Goal: Transaction & Acquisition: Purchase product/service

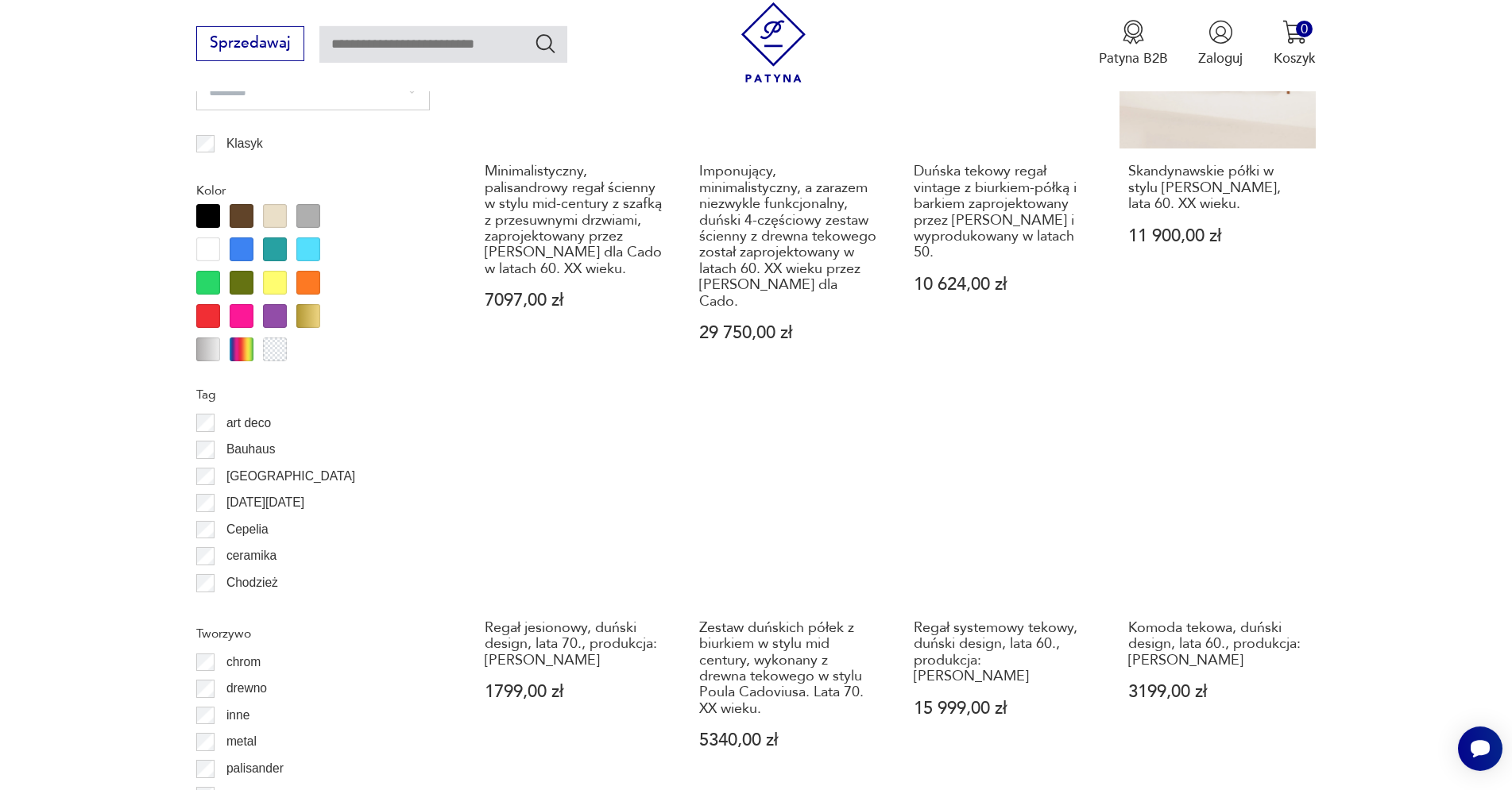
scroll to position [1942, 0]
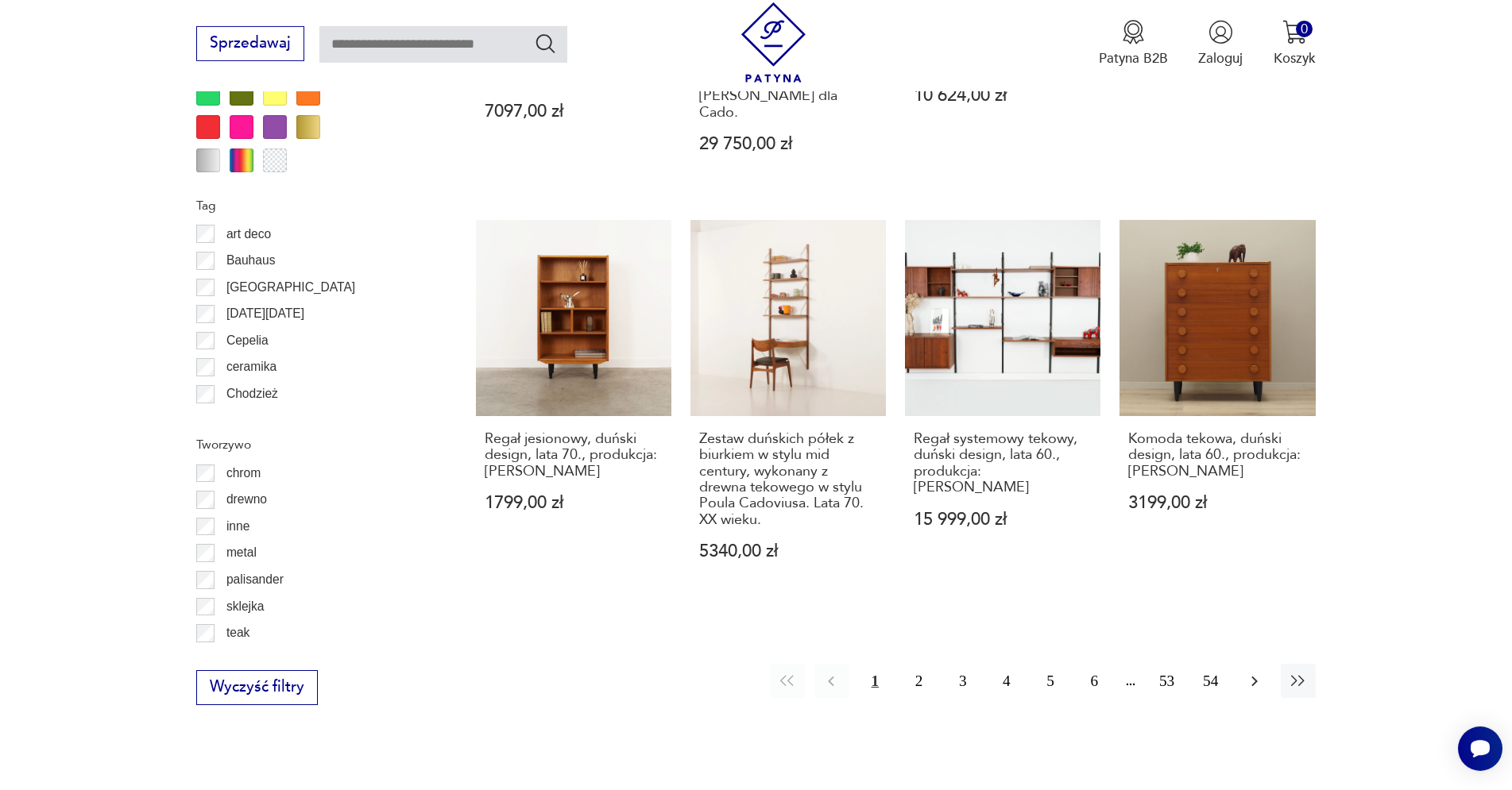
click at [1254, 672] on icon "button" at bounding box center [1254, 681] width 19 height 19
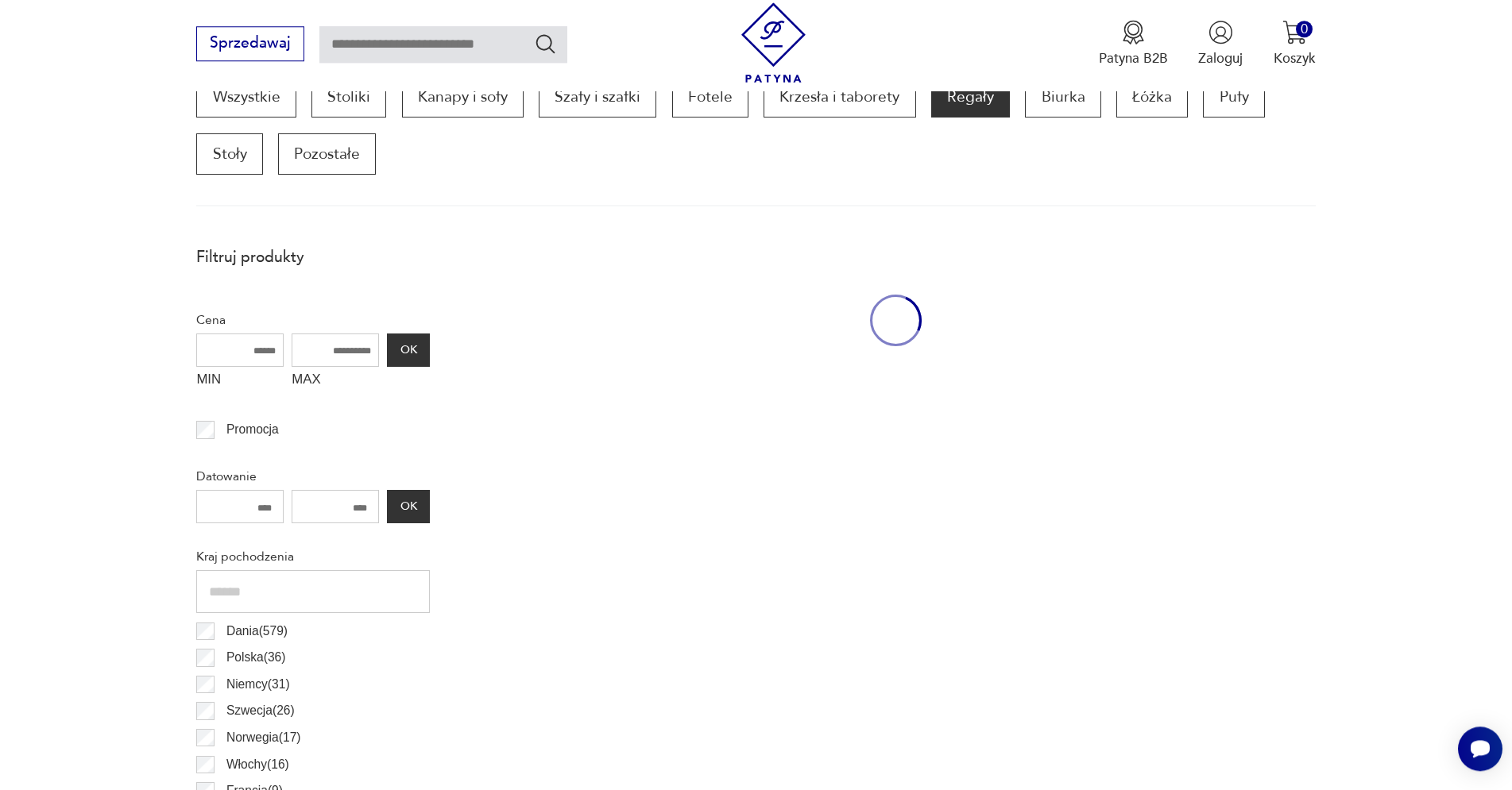
scroll to position [529, 0]
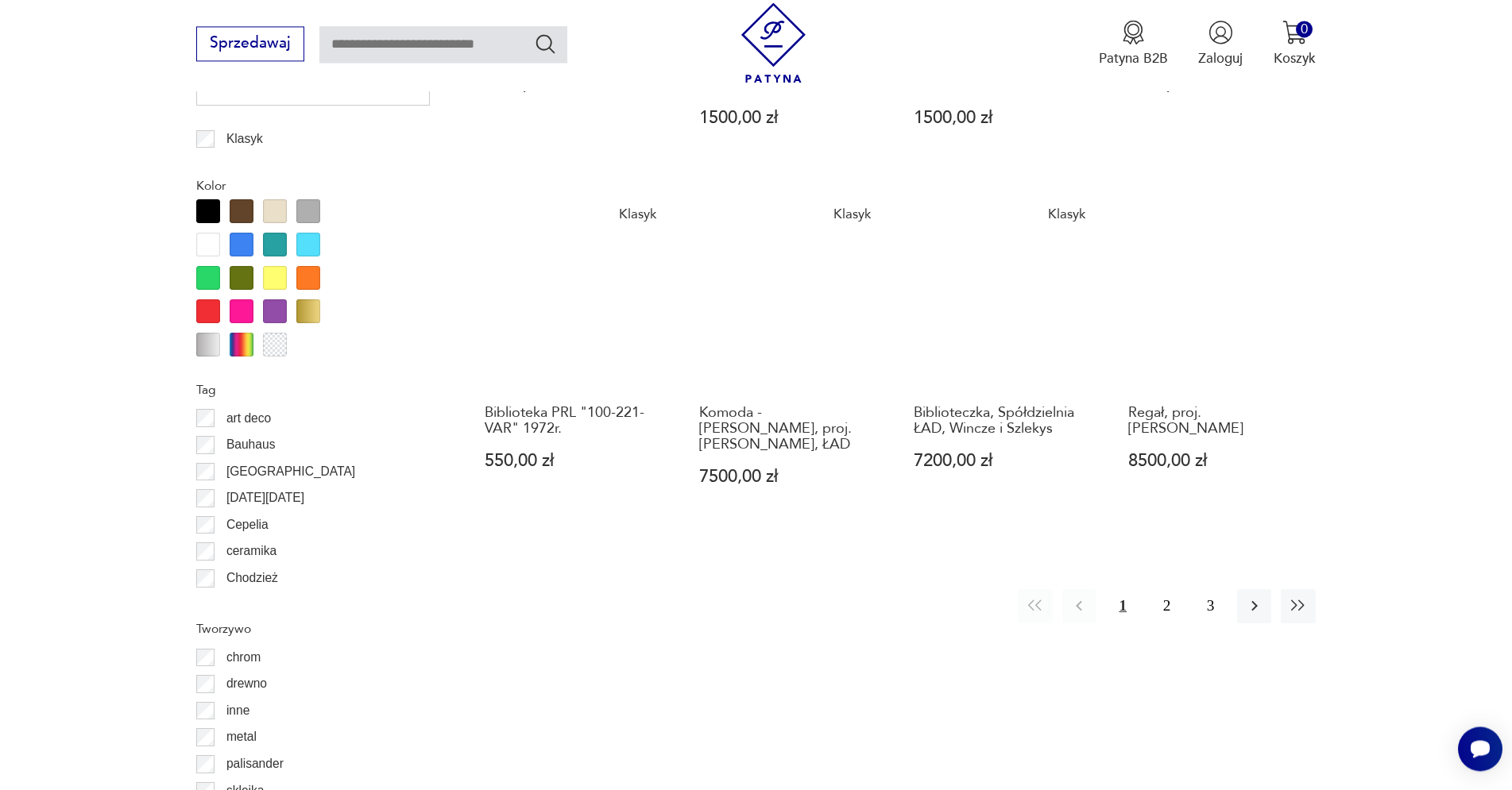
scroll to position [1853, 0]
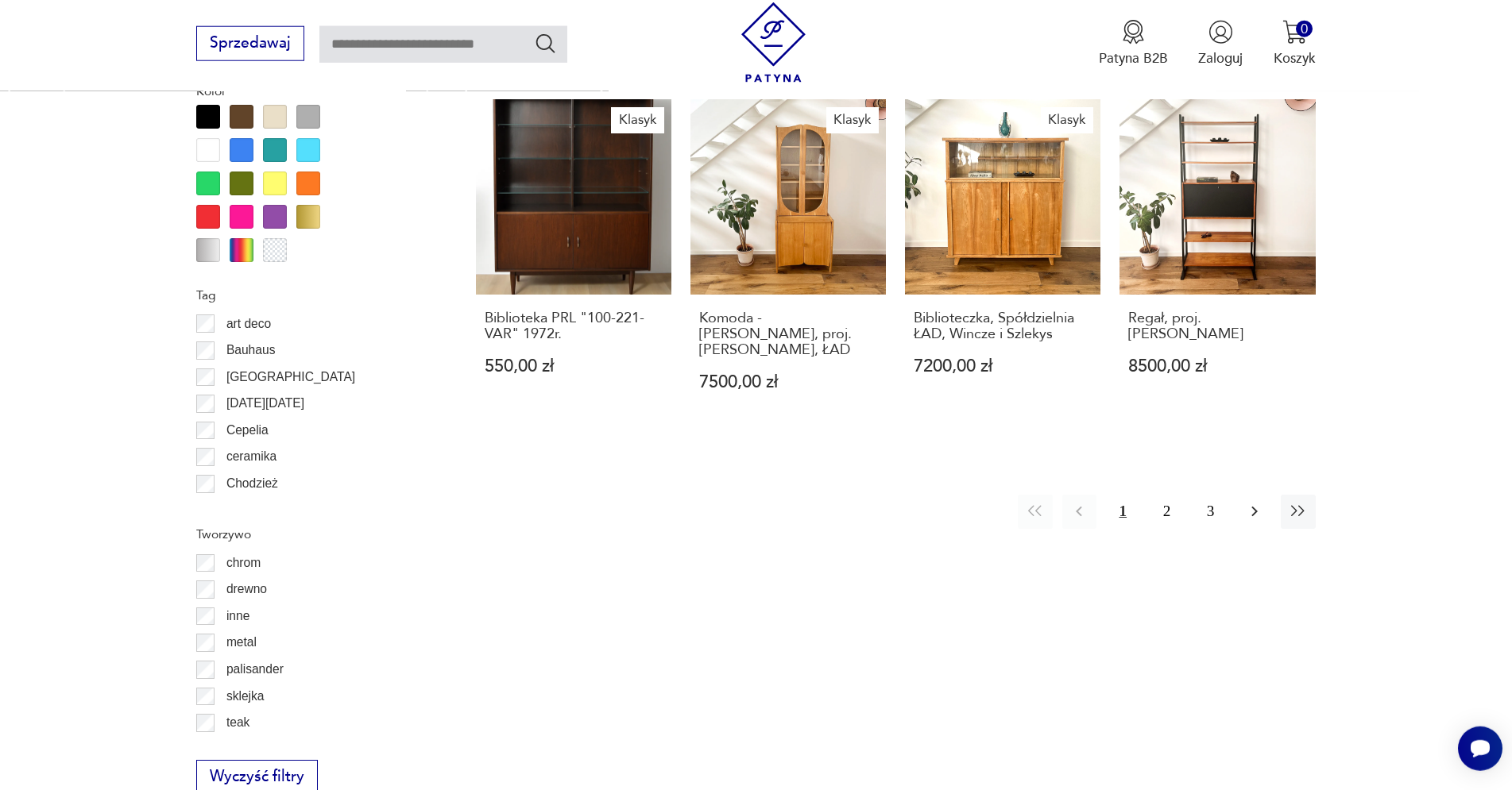
click at [1253, 502] on icon "button" at bounding box center [1254, 511] width 19 height 19
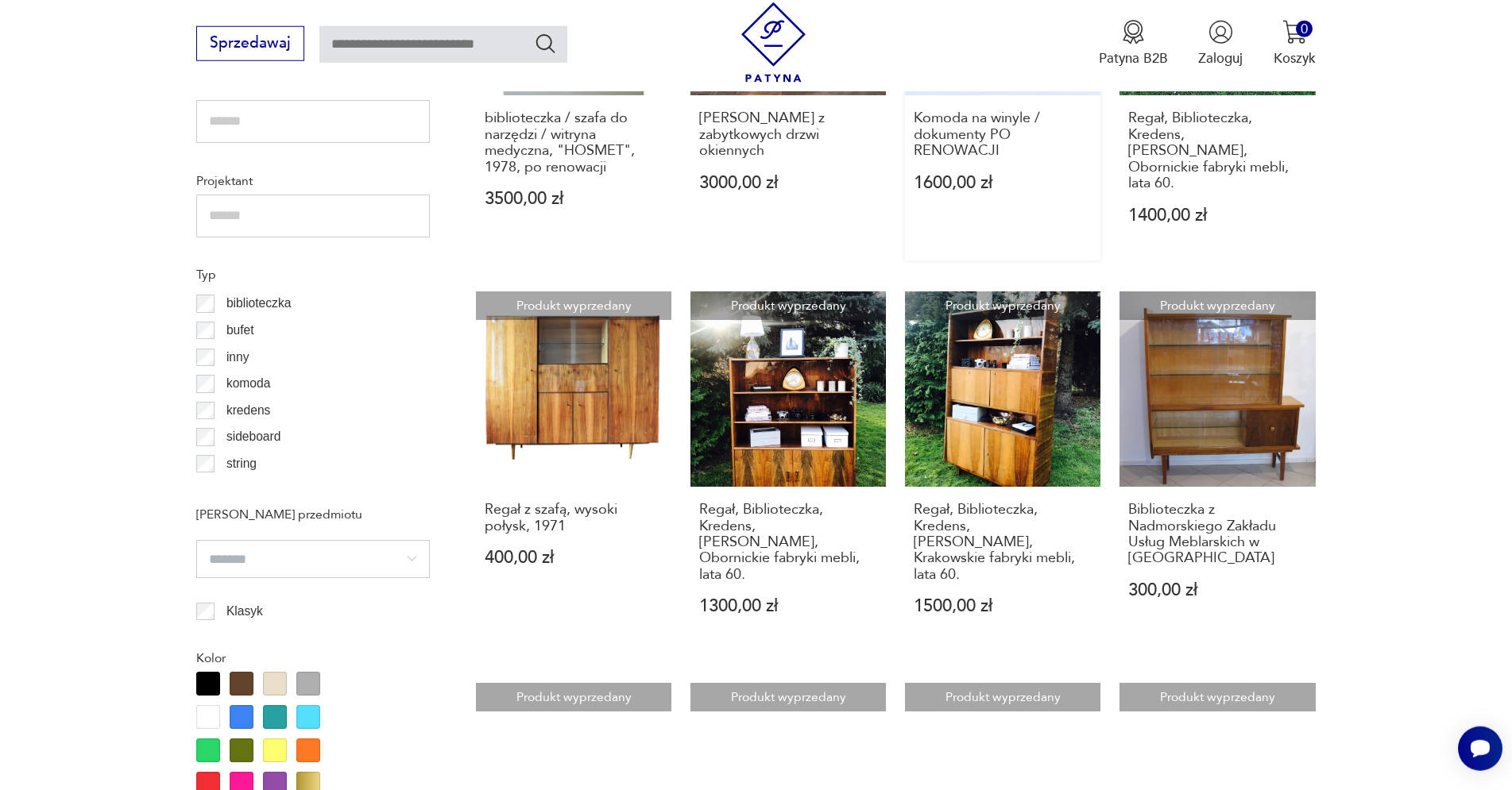
scroll to position [1096, 0]
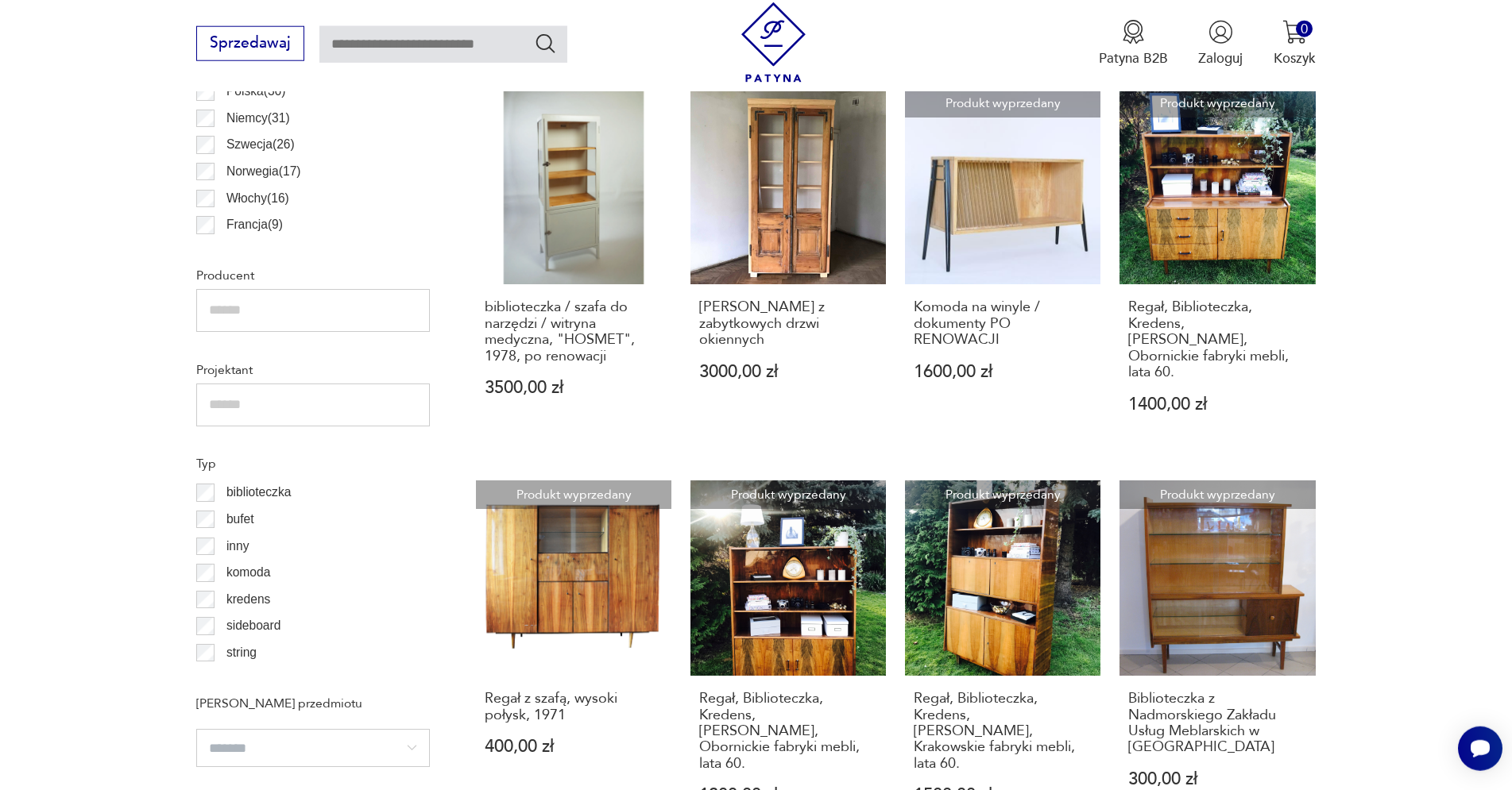
click at [1412, 340] on section "Filtruj produkty Cena MIN MAX OK Promocja Datowanie OK Kraj pochodzenia Dania (…" at bounding box center [756, 657] width 1512 height 1973
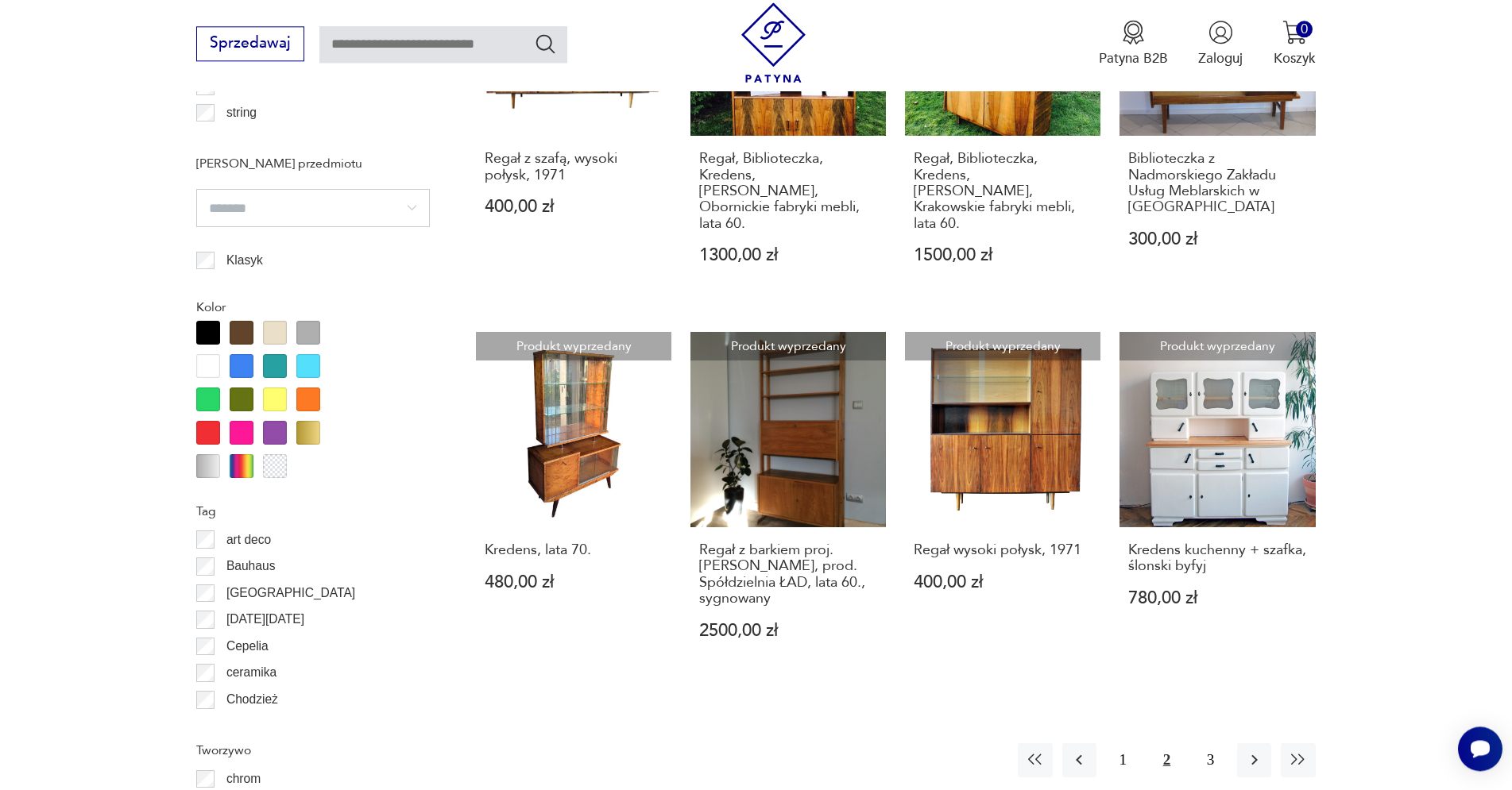
scroll to position [1663, 0]
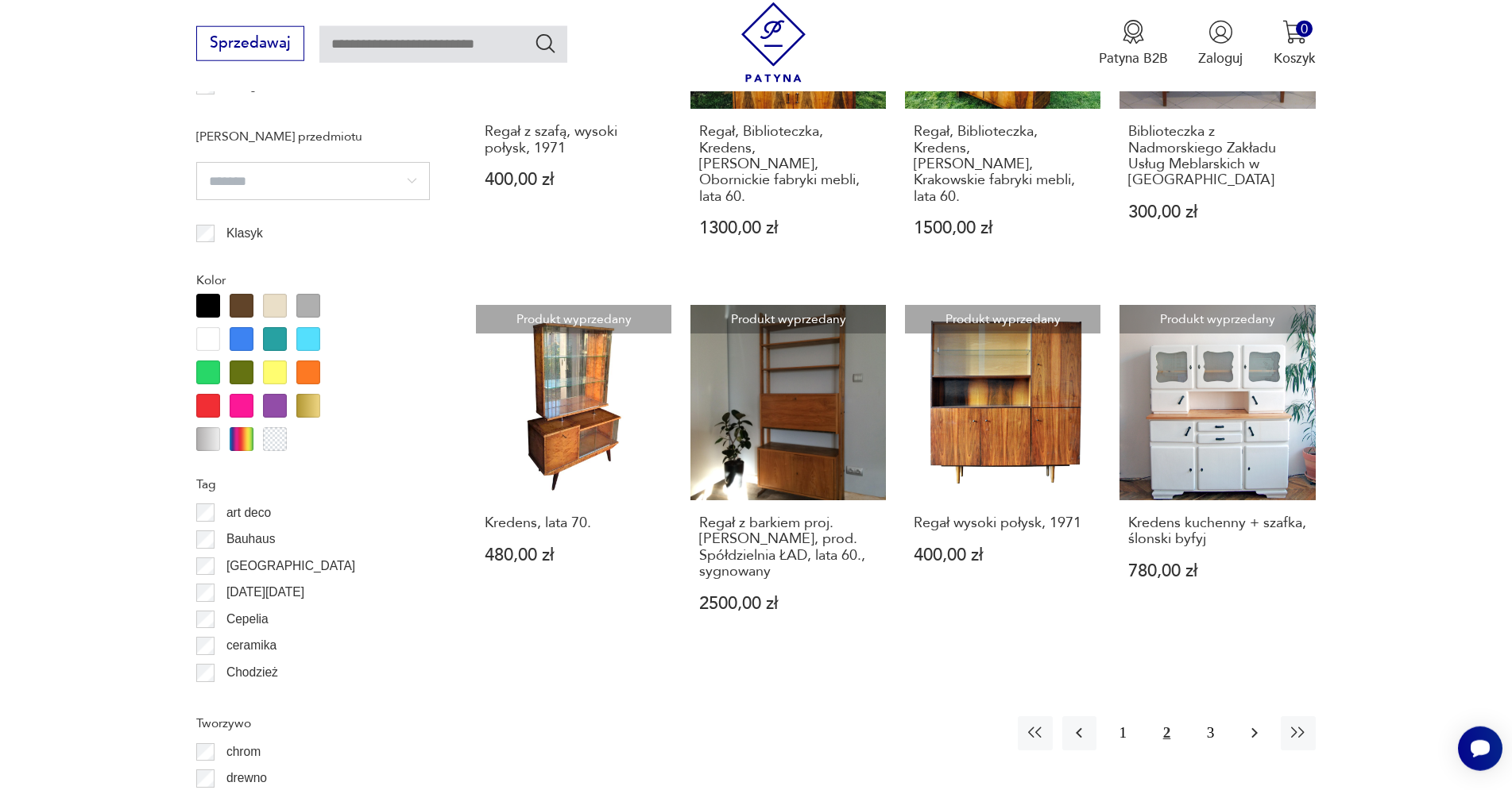
click at [1252, 724] on icon "button" at bounding box center [1254, 733] width 19 height 19
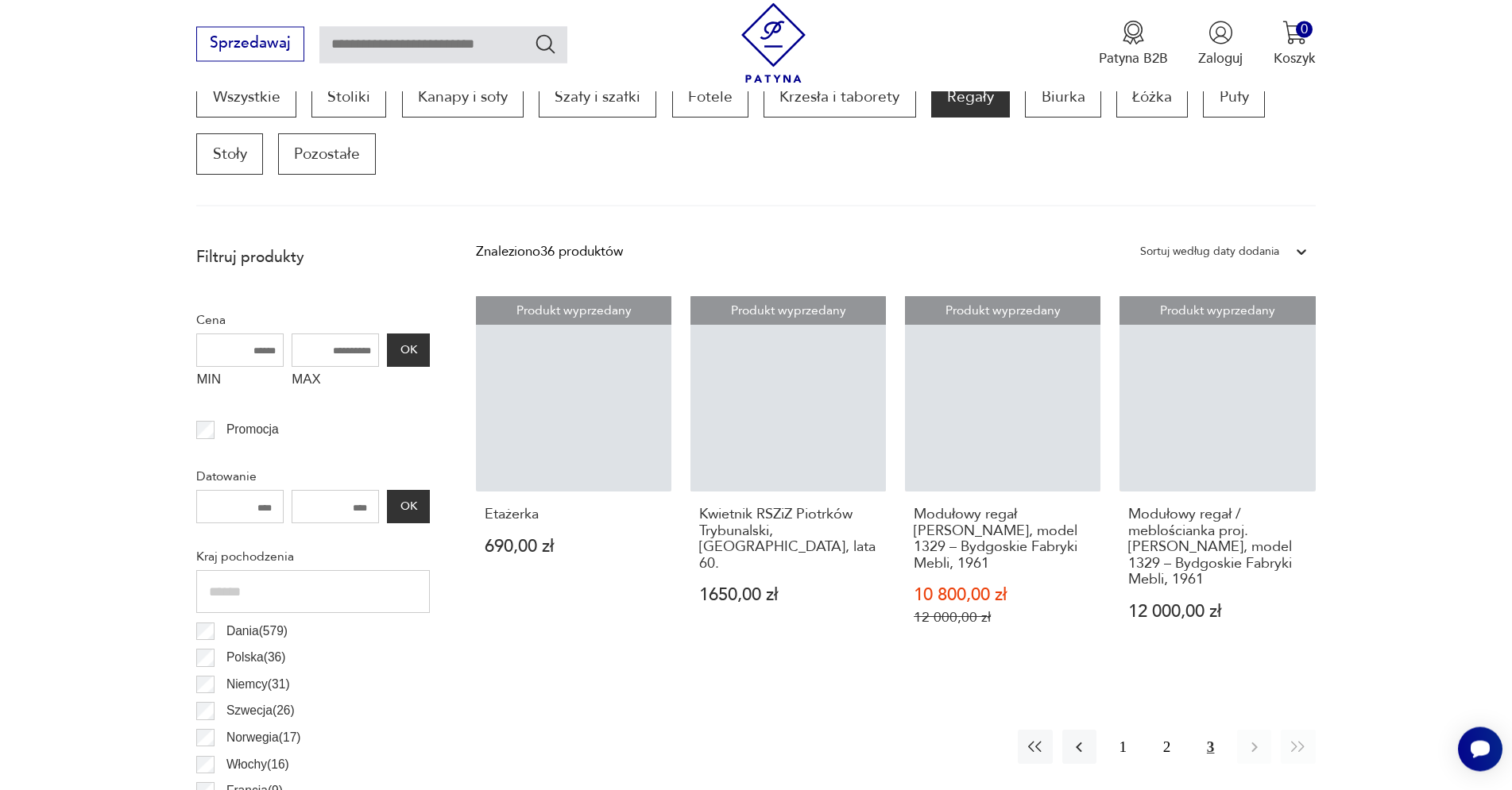
scroll to position [529, 0]
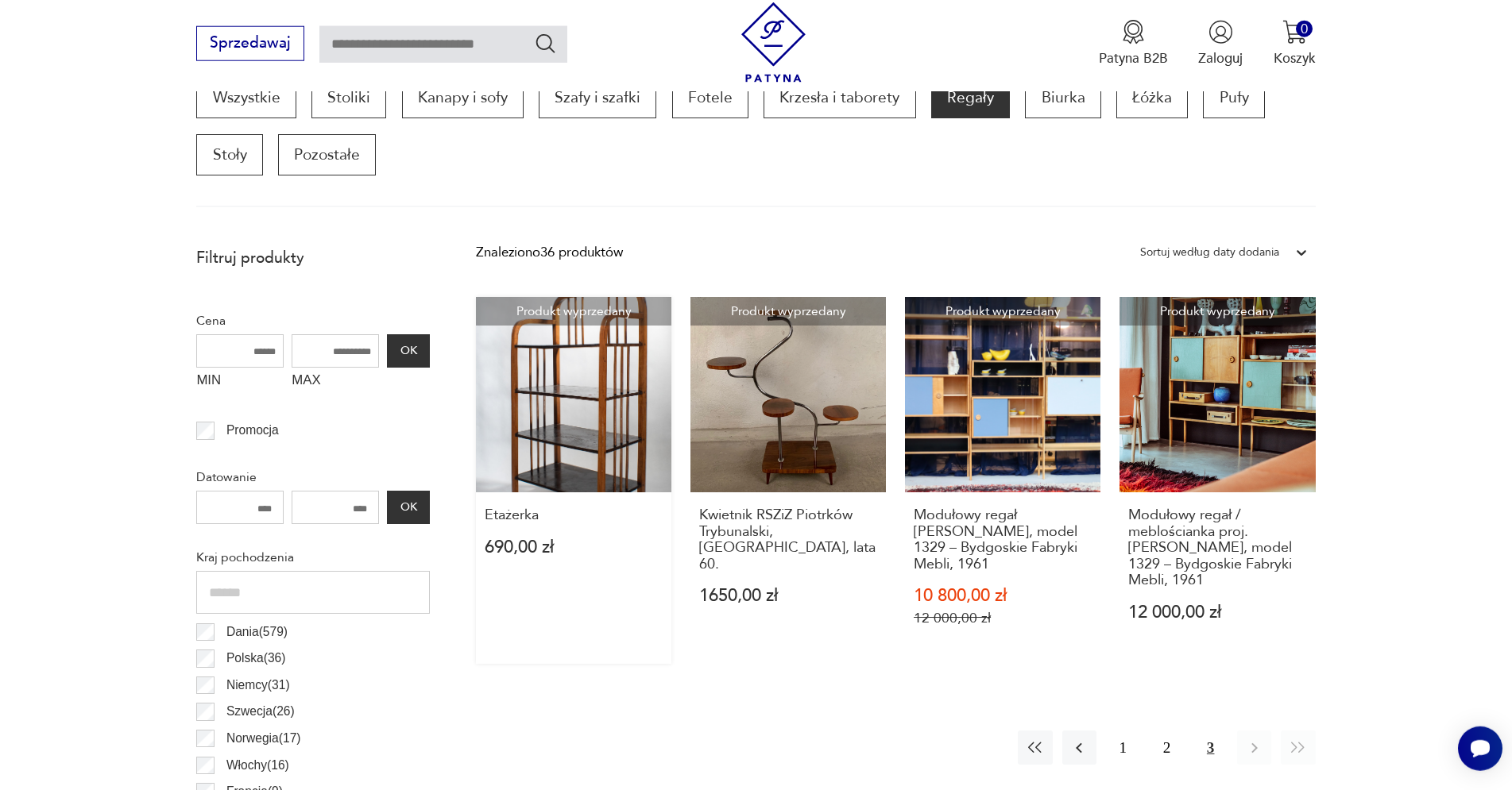
click at [608, 461] on link "Produkt wyprzedany Etażerka 690,00 zł" at bounding box center [573, 481] width 195 height 367
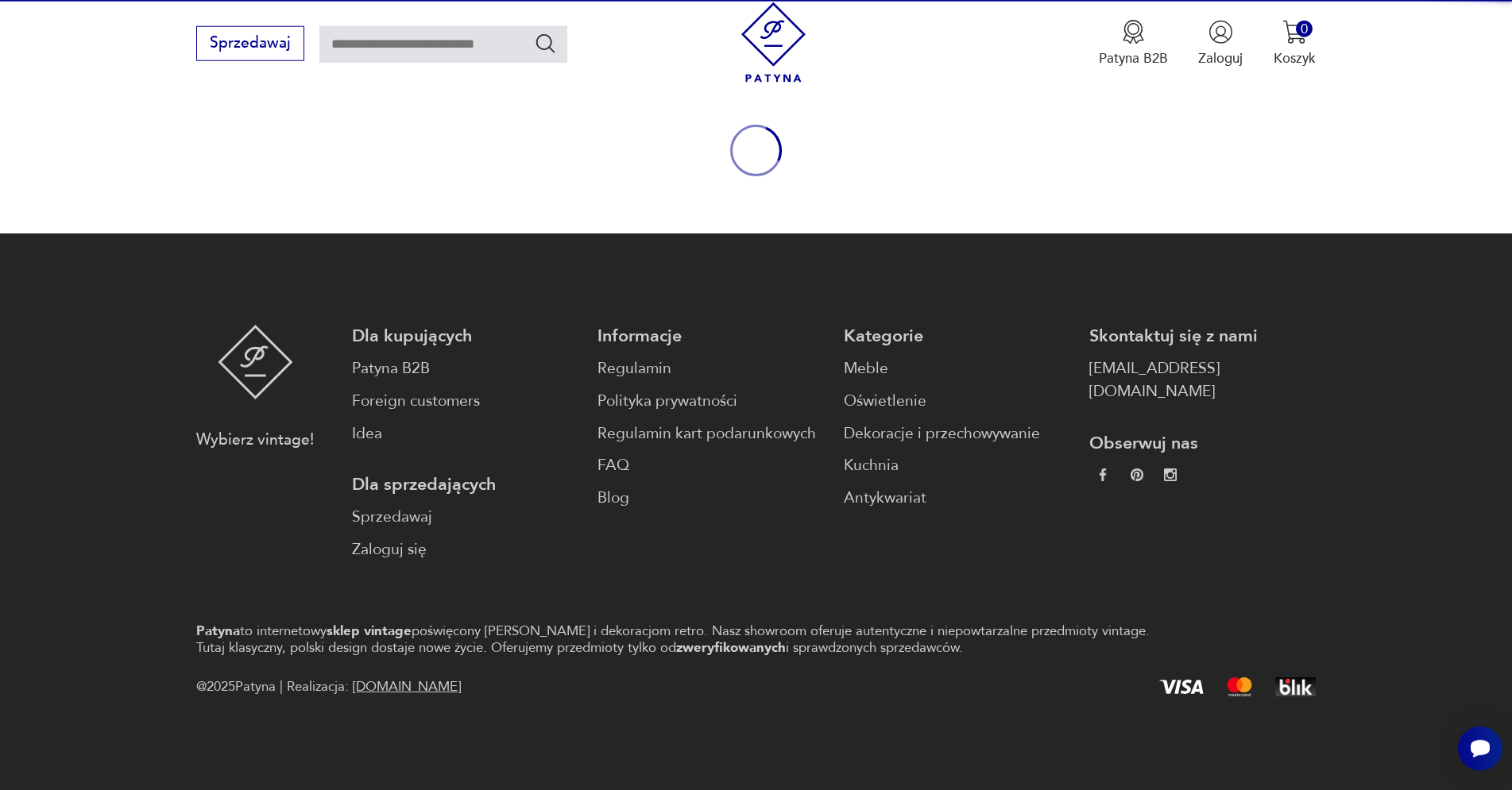
scroll to position [177, 0]
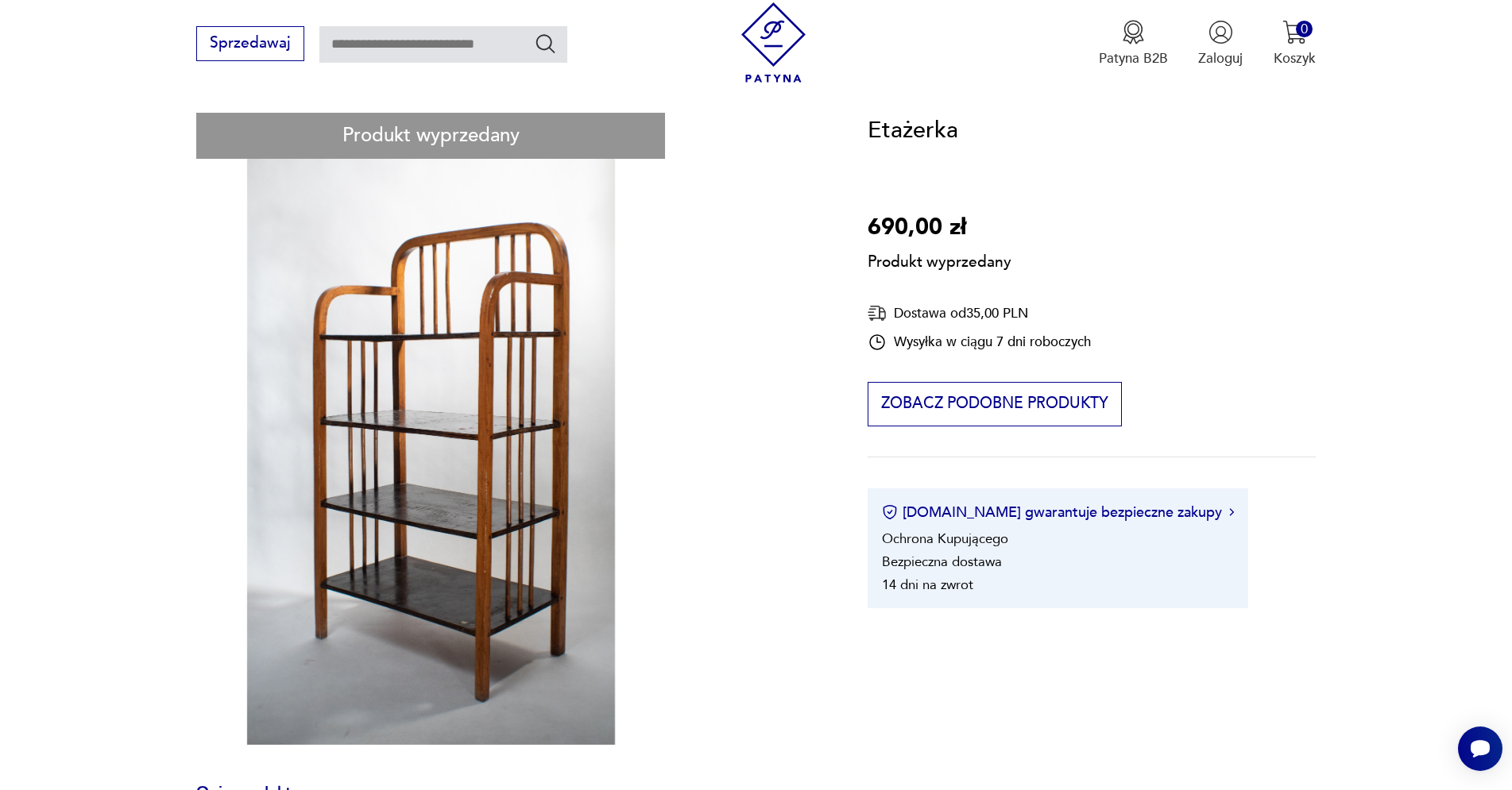
click at [555, 507] on div "Produkt wyprzedany Opis produktu Rzadko spotykana etażerka najprawdopodobniej p…" at bounding box center [509, 708] width 625 height 1192
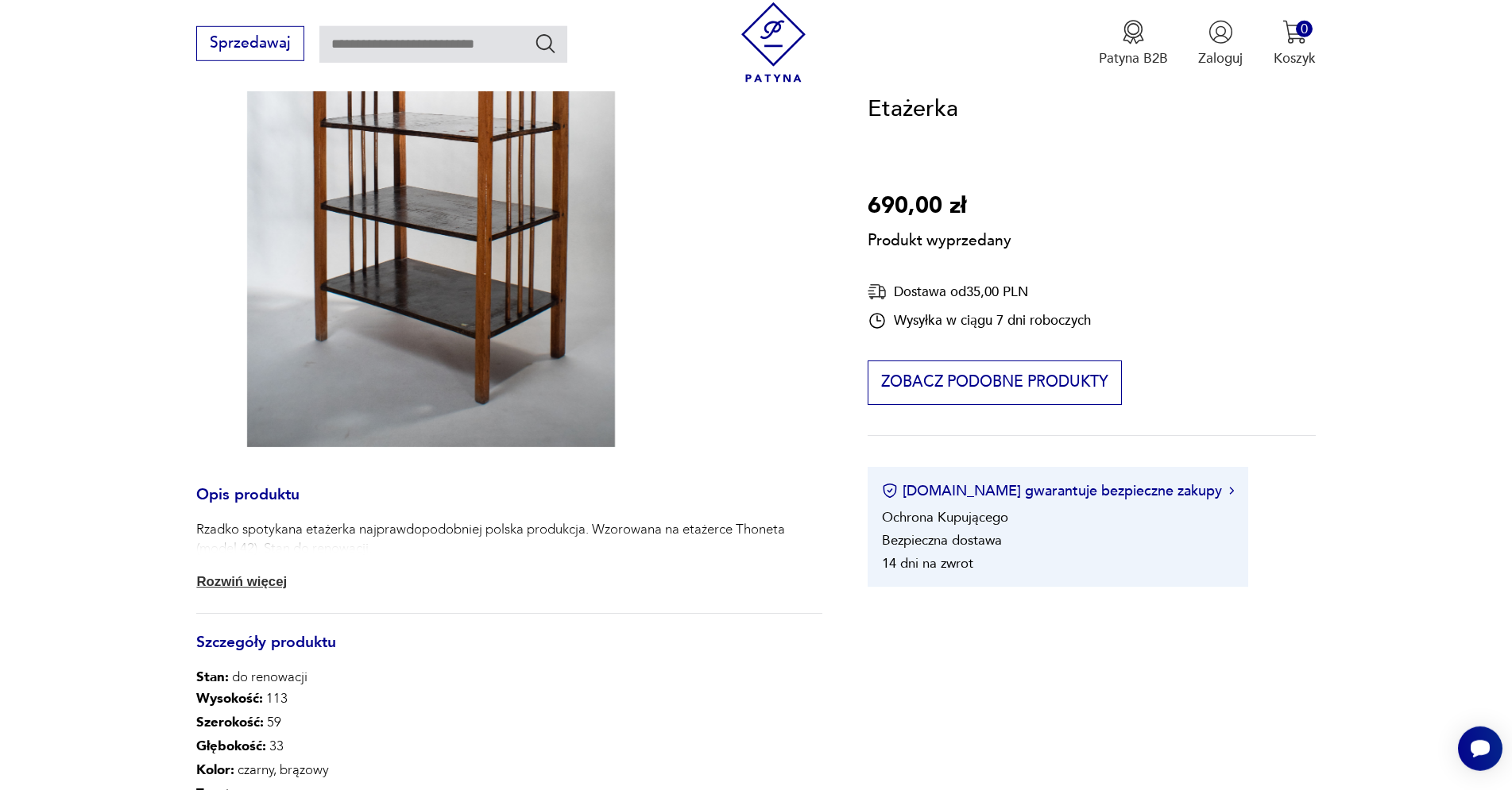
scroll to position [555, 0]
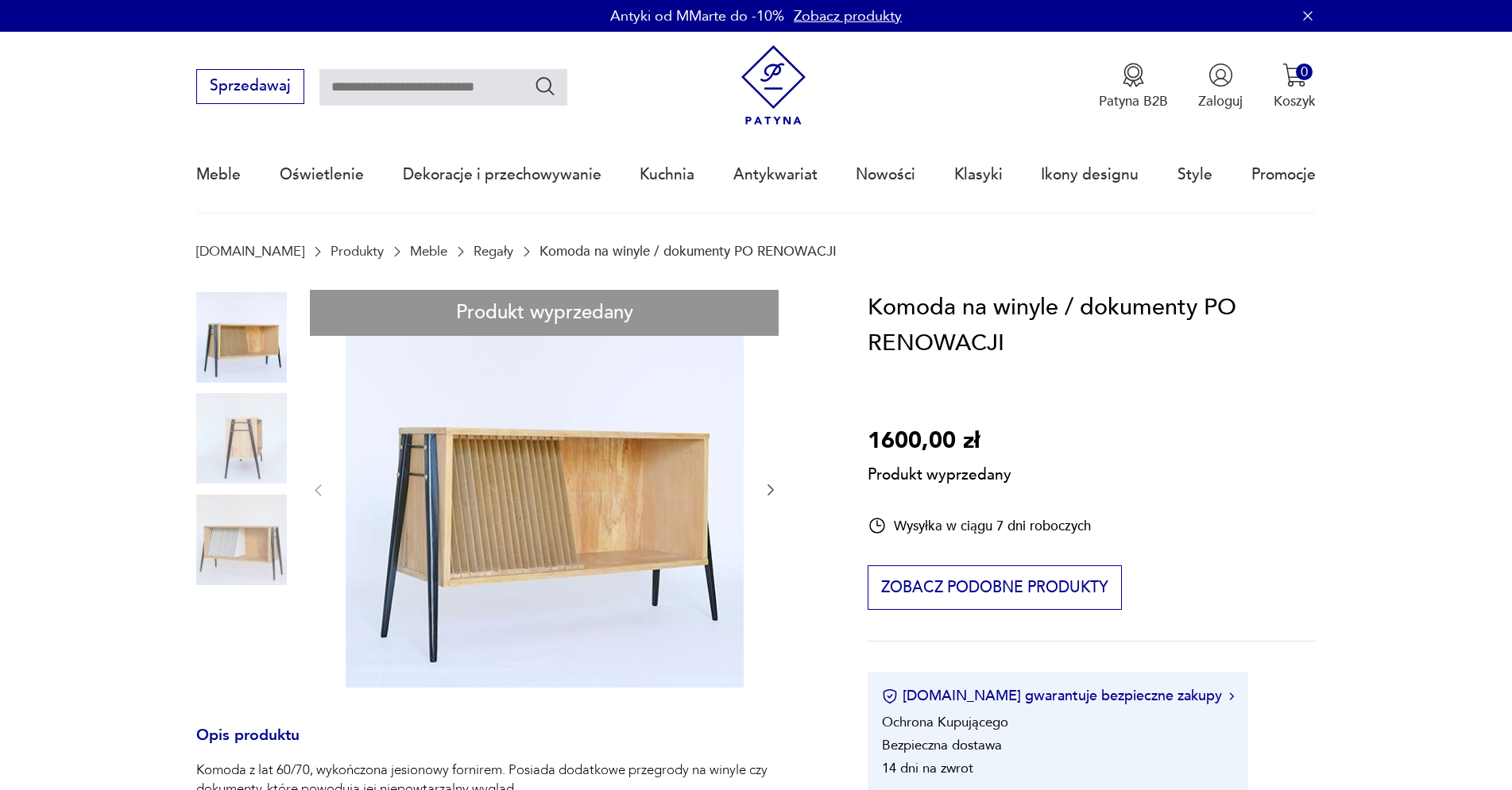
click at [225, 542] on div "Produkt wyprzedany Opis produktu Komoda z lat 60/70, wykończona jesionowy forni…" at bounding box center [509, 786] width 625 height 992
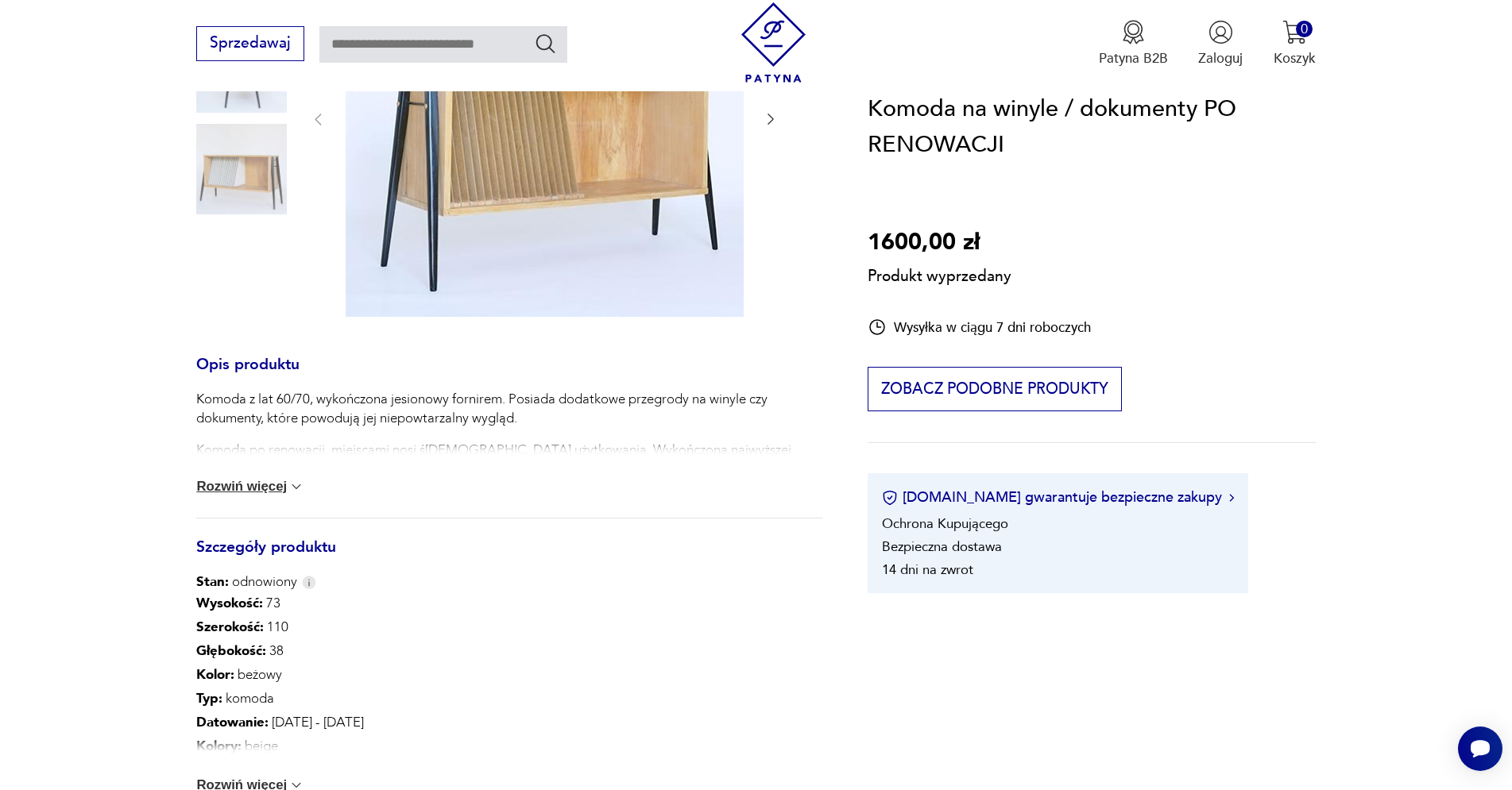
scroll to position [378, 0]
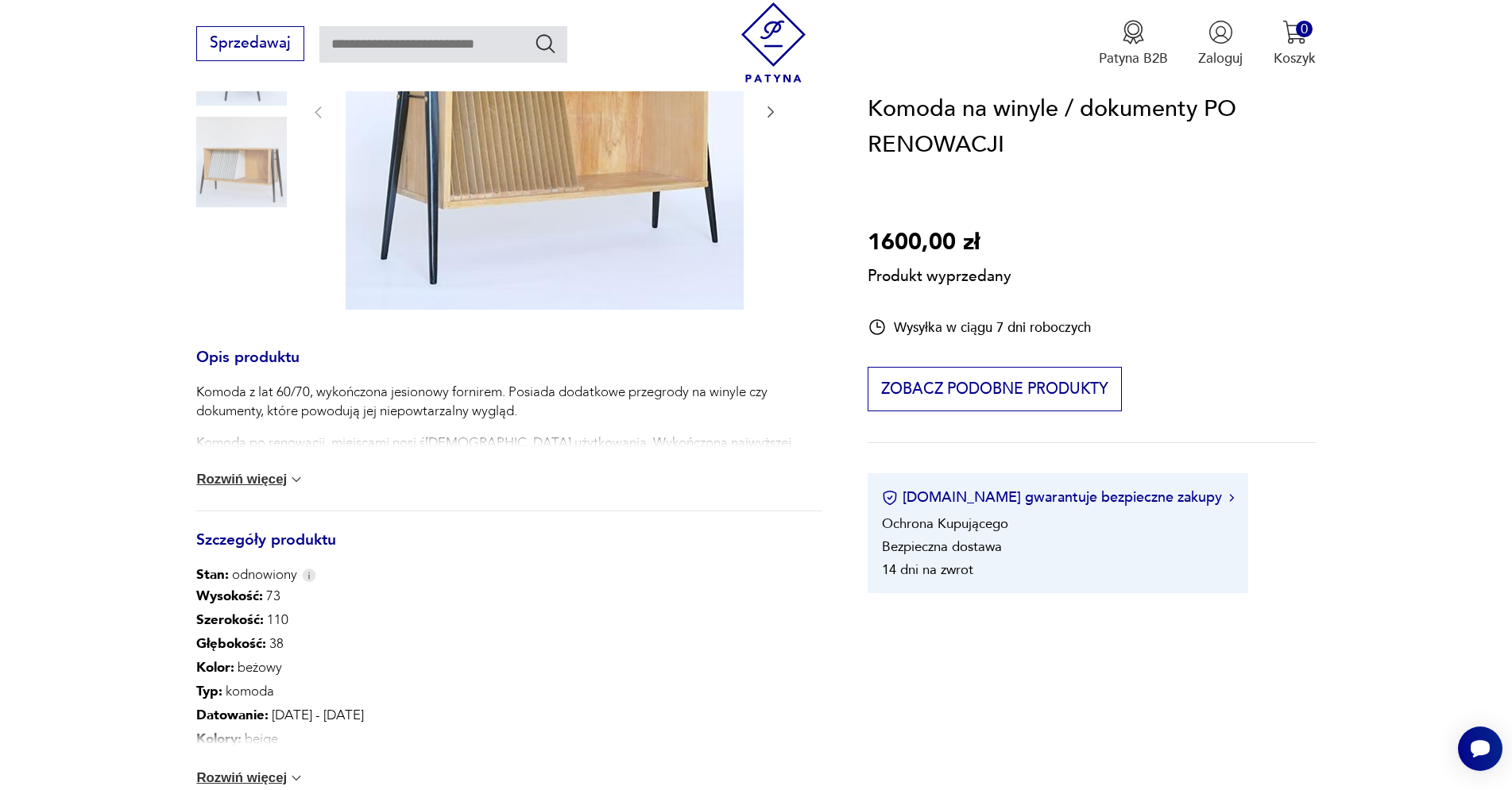
click at [283, 482] on button "Rozwiń więcej" at bounding box center [250, 479] width 108 height 16
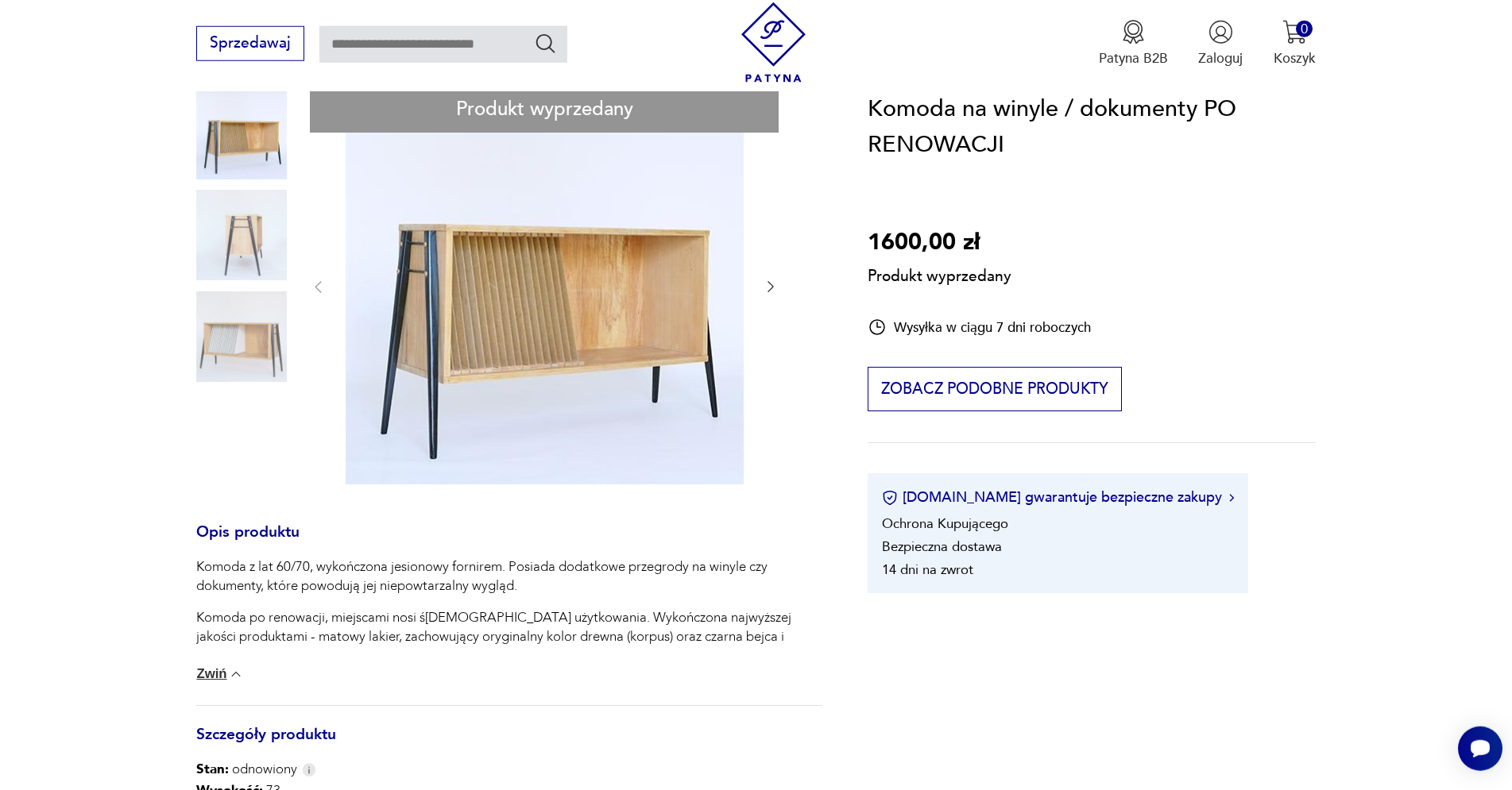
scroll to position [189, 0]
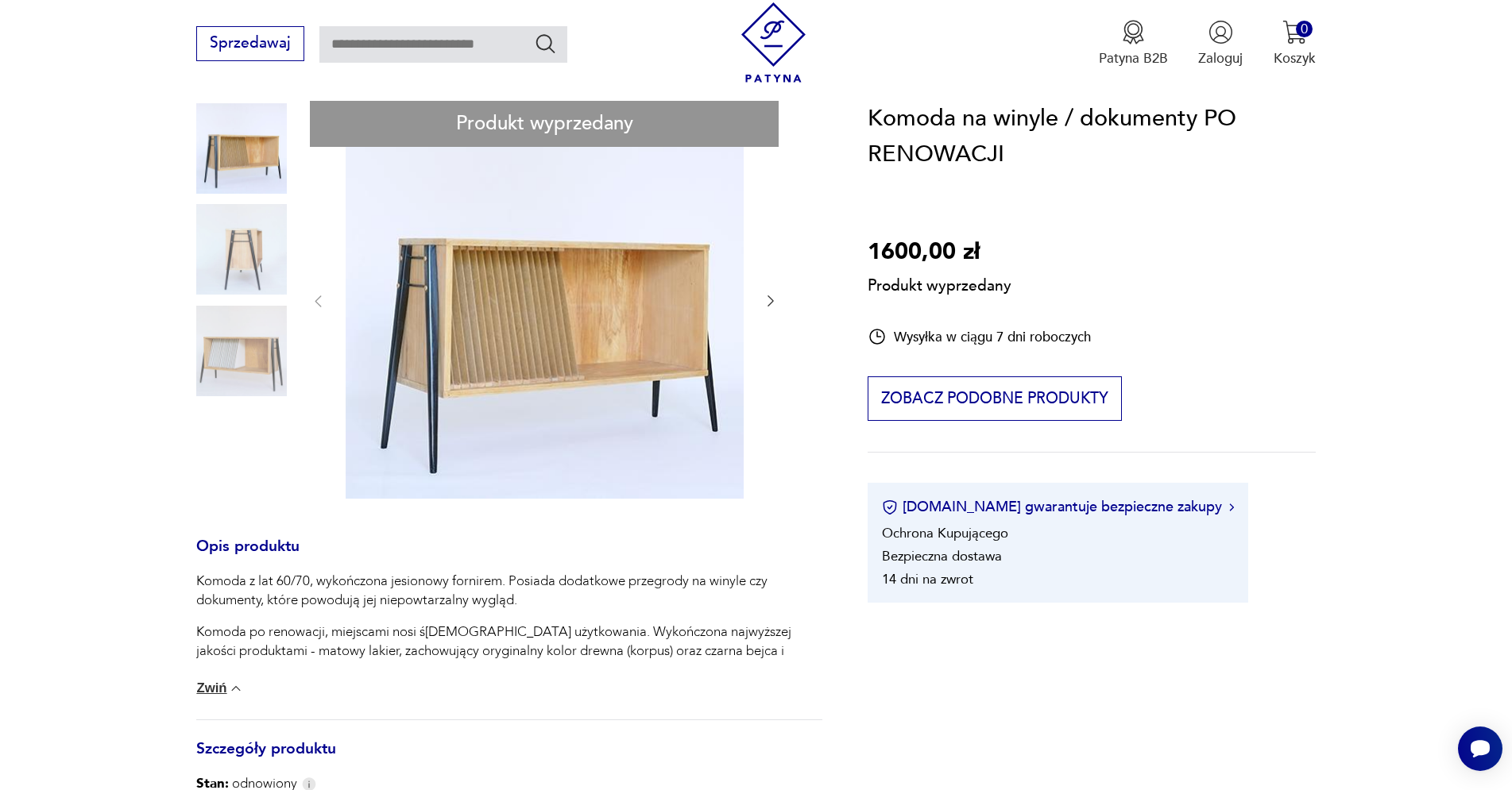
drag, startPoint x: 563, startPoint y: 353, endPoint x: 386, endPoint y: 371, distance: 177.9
click at [386, 371] on div "Produkt wyprzedany Opis produktu Komoda z lat 60/70, wykończona jesionowy forni…" at bounding box center [509, 607] width 625 height 1012
click at [264, 443] on div "Produkt wyprzedany Opis produktu Komoda z lat 60/70, wykończona jesionowy forni…" at bounding box center [509, 607] width 625 height 1012
click at [244, 353] on div "Produkt wyprzedany Opis produktu Komoda z lat 60/70, wykończona jesionowy forni…" at bounding box center [509, 607] width 625 height 1012
click at [233, 369] on div "Produkt wyprzedany Opis produktu Komoda z lat 60/70, wykończona jesionowy forni…" at bounding box center [509, 607] width 625 height 1012
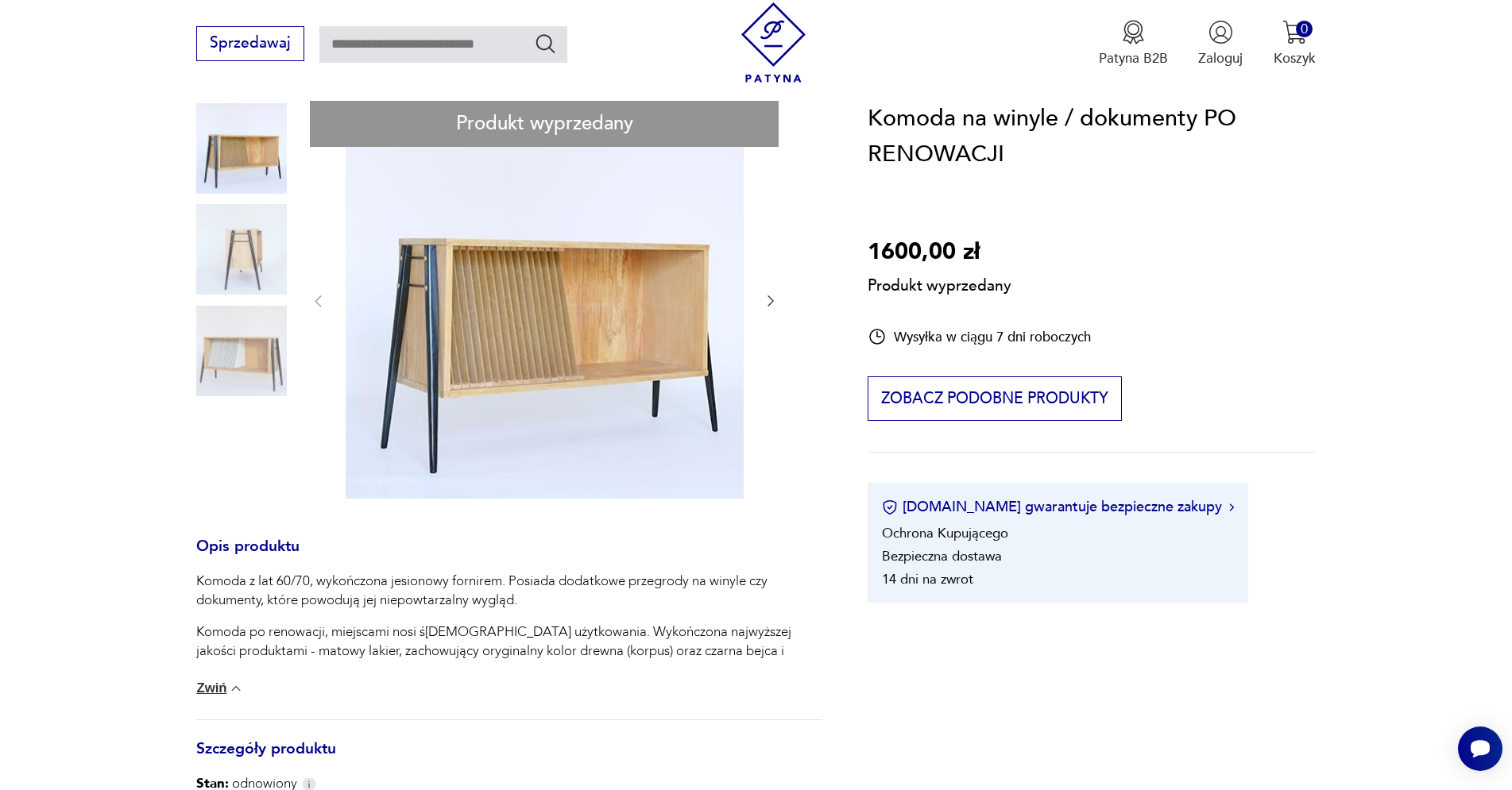
click at [241, 244] on div "Produkt wyprzedany Opis produktu Komoda z lat 60/70, wykończona jesionowy forni…" at bounding box center [509, 607] width 625 height 1012
click at [432, 523] on div "Produkt wyprzedany Opis produktu Komoda z lat 60/70, wykończona jesionowy forni…" at bounding box center [509, 607] width 625 height 1012
drag, startPoint x: 514, startPoint y: 306, endPoint x: 616, endPoint y: 296, distance: 102.5
click at [609, 296] on div "Produkt wyprzedany Opis produktu Komoda z lat 60/70, wykończona jesionowy forni…" at bounding box center [509, 607] width 625 height 1012
click at [1246, 268] on div "Komoda na winyle / dokumenty PO RENOWACJI 1600,00 zł Produkt wyprzedany Wysyłka…" at bounding box center [1092, 353] width 447 height 503
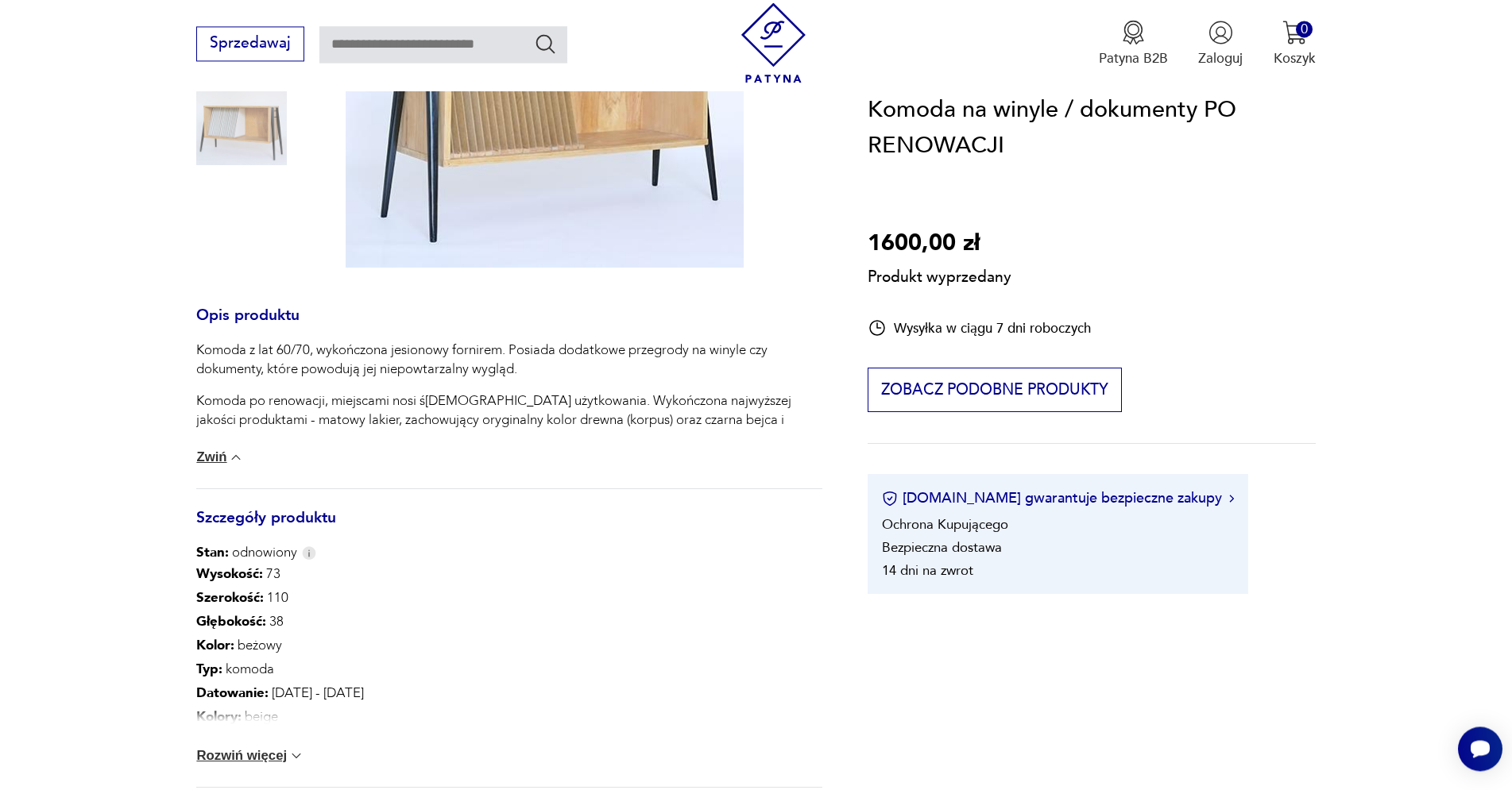
scroll to position [378, 0]
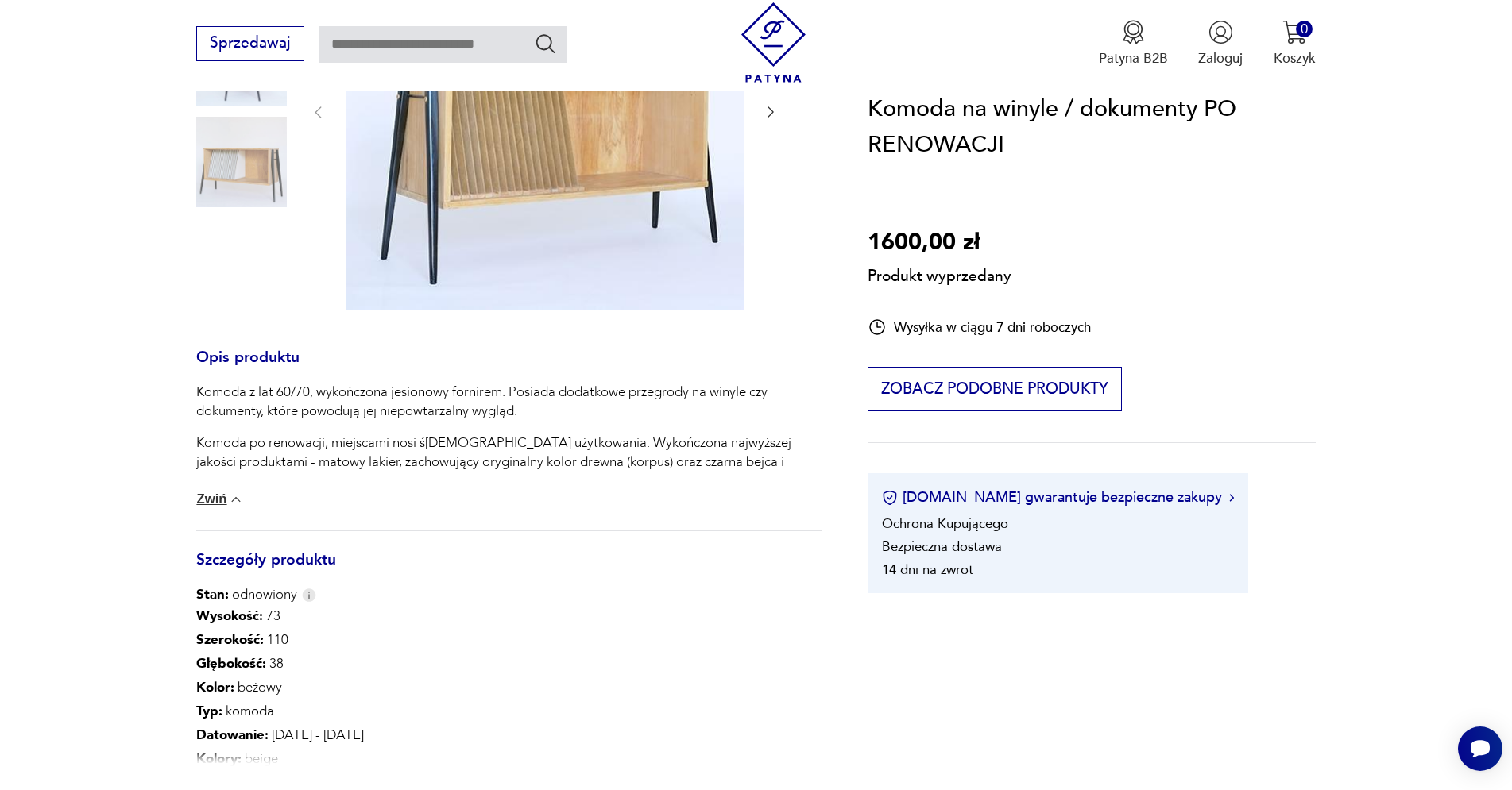
click at [442, 240] on div "Produkt wyprzedany Opis produktu Komoda z lat 60/70, wykończona jesionowy forni…" at bounding box center [509, 418] width 625 height 1012
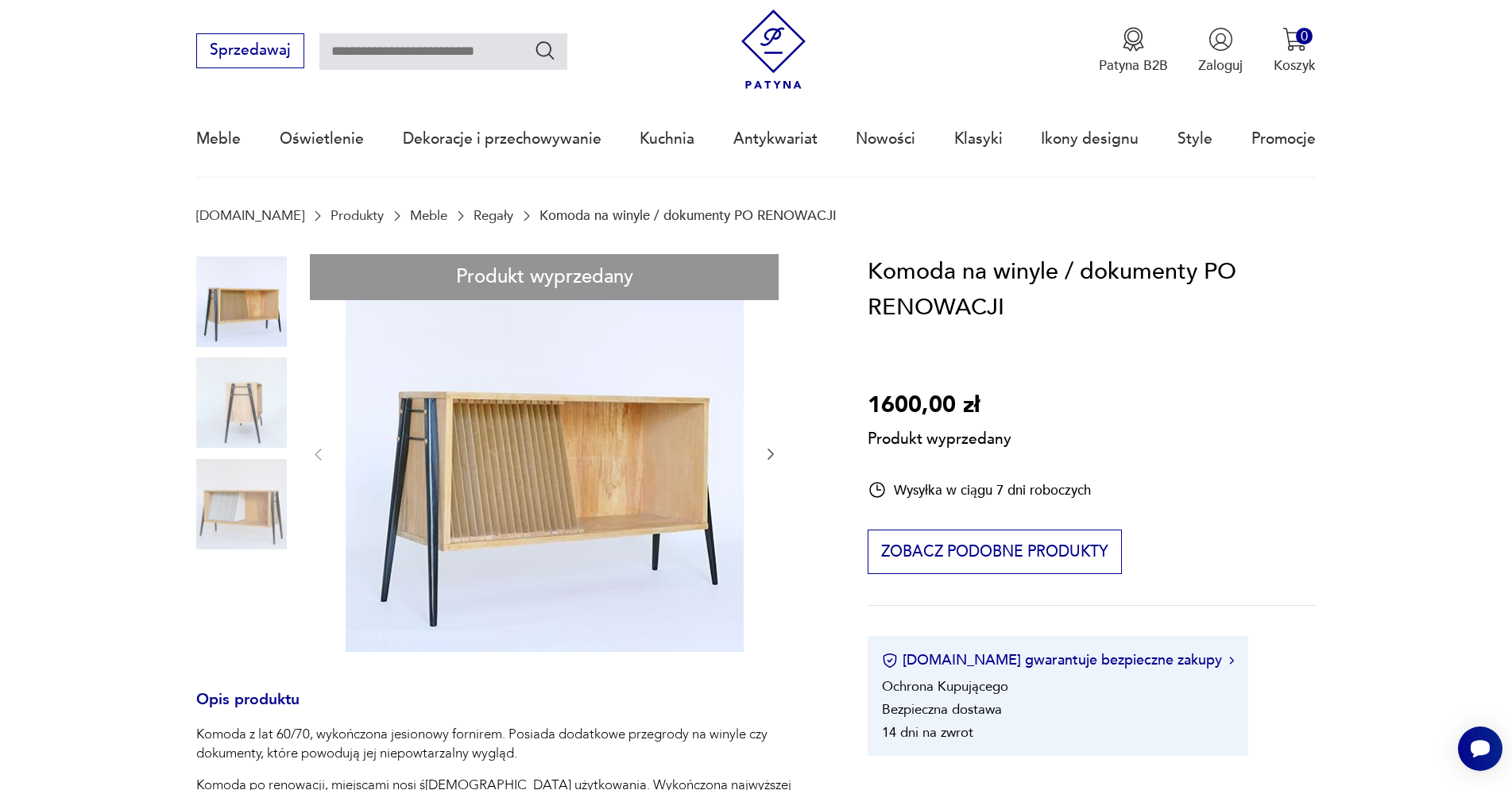
scroll to position [0, 0]
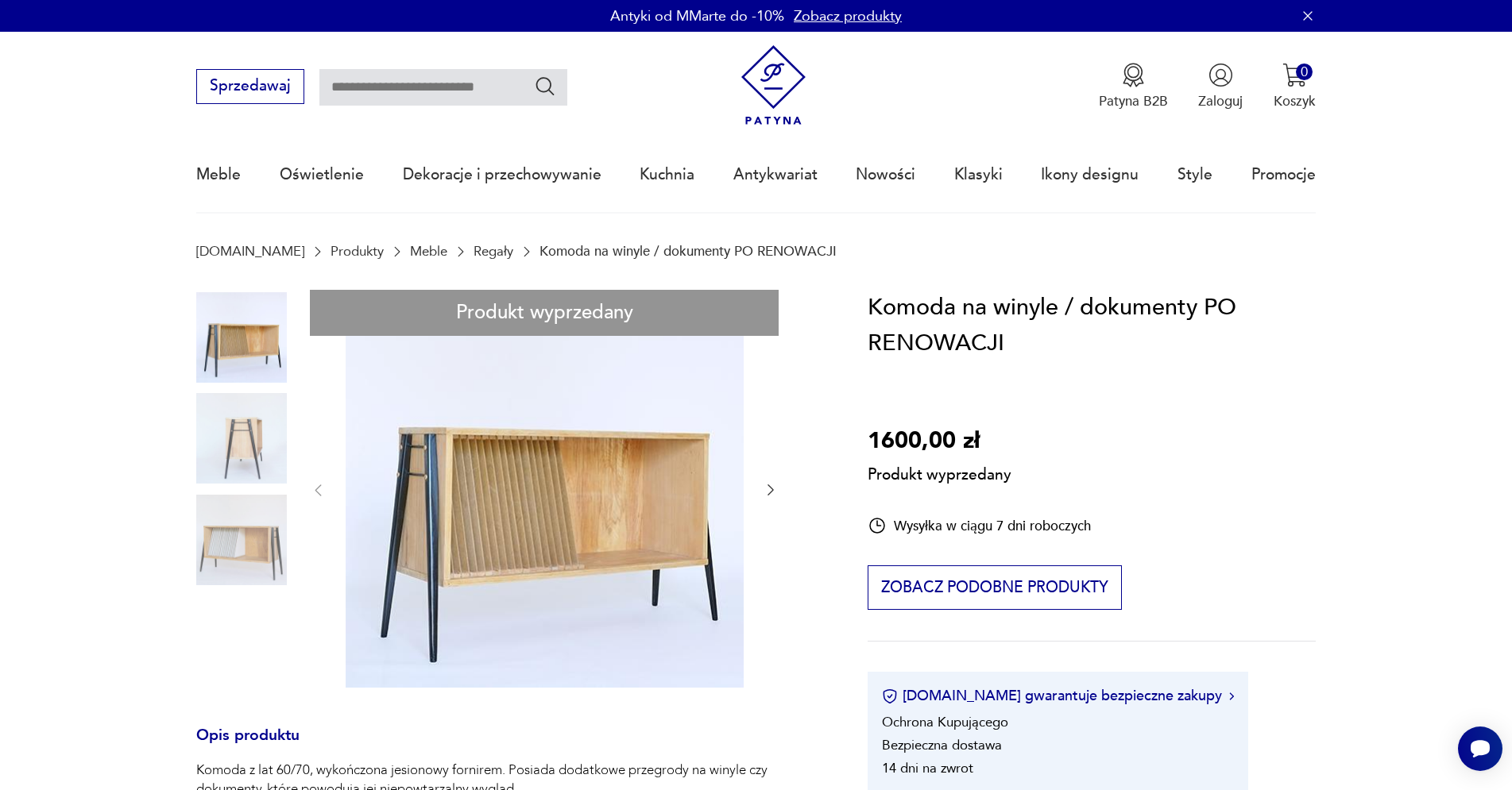
drag, startPoint x: 259, startPoint y: 322, endPoint x: 339, endPoint y: 312, distance: 80.6
click at [260, 322] on div "Produkt wyprzedany Opis produktu Komoda z lat 60/70, wykończona jesionowy forni…" at bounding box center [509, 796] width 625 height 1012
drag, startPoint x: 425, startPoint y: 311, endPoint x: 488, endPoint y: 310, distance: 63.0
click at [426, 311] on div "Produkt wyprzedany Opis produktu Komoda z lat 60/70, wykończona jesionowy forni…" at bounding box center [509, 796] width 625 height 1012
